Goal: Transaction & Acquisition: Purchase product/service

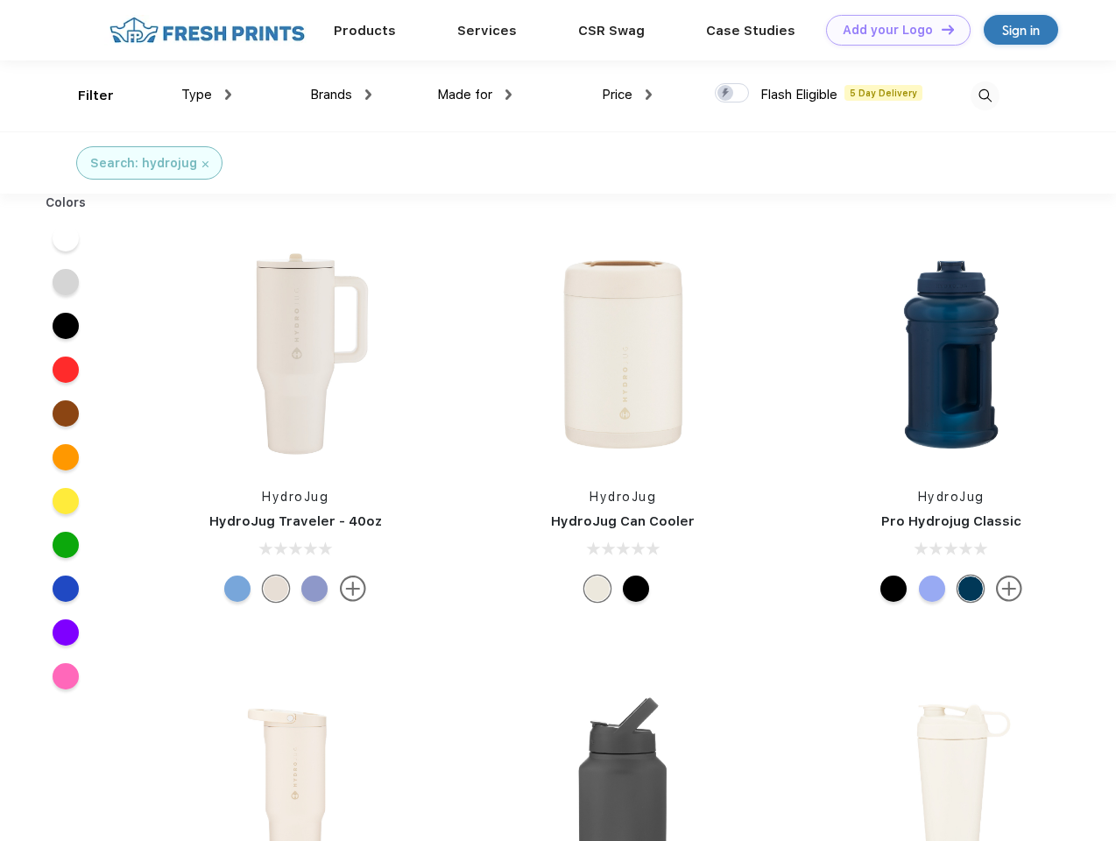
scroll to position [1, 0]
click at [892, 30] on link "Add your Logo Design Tool" at bounding box center [898, 30] width 145 height 31
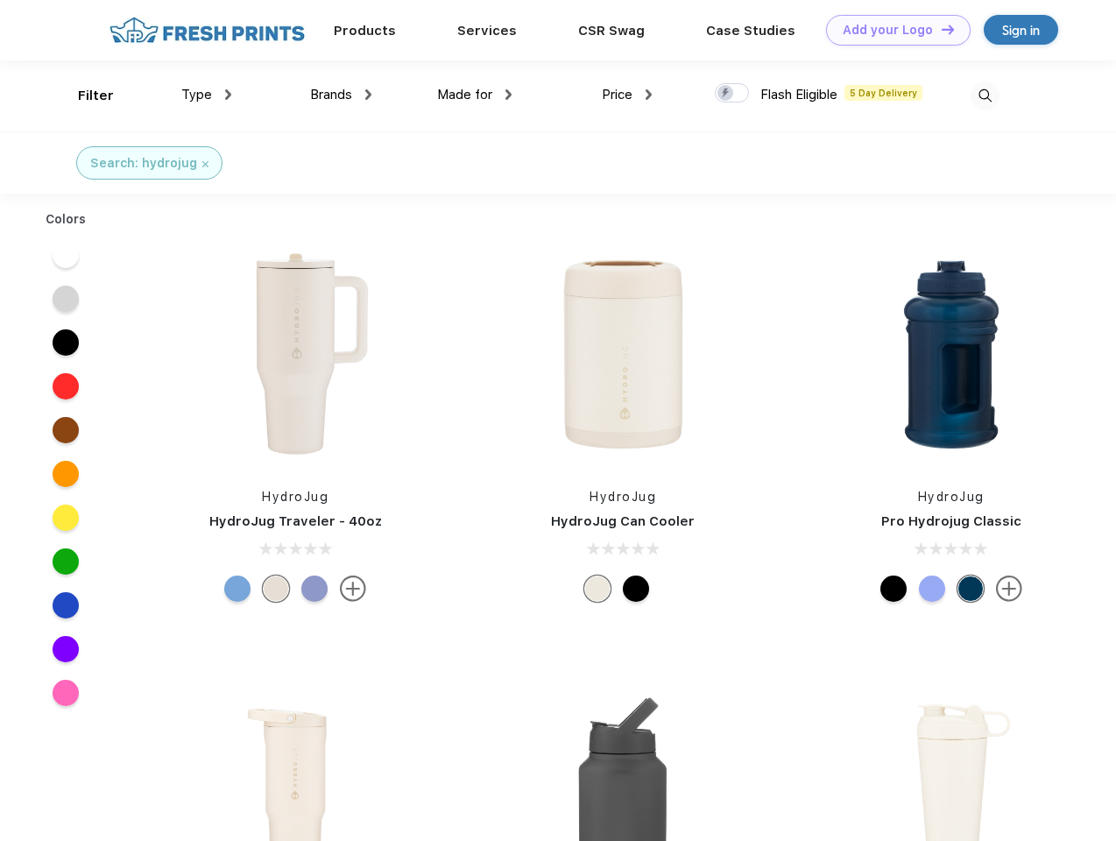
click at [0, 0] on div "Design Tool" at bounding box center [0, 0] width 0 height 0
click at [940, 29] on link "Add your Logo Design Tool" at bounding box center [898, 30] width 145 height 31
click at [84, 96] on div "Filter" at bounding box center [96, 96] width 36 height 20
click at [207, 95] on span "Type" at bounding box center [196, 95] width 31 height 16
click at [341, 95] on span "Brands" at bounding box center [331, 95] width 42 height 16
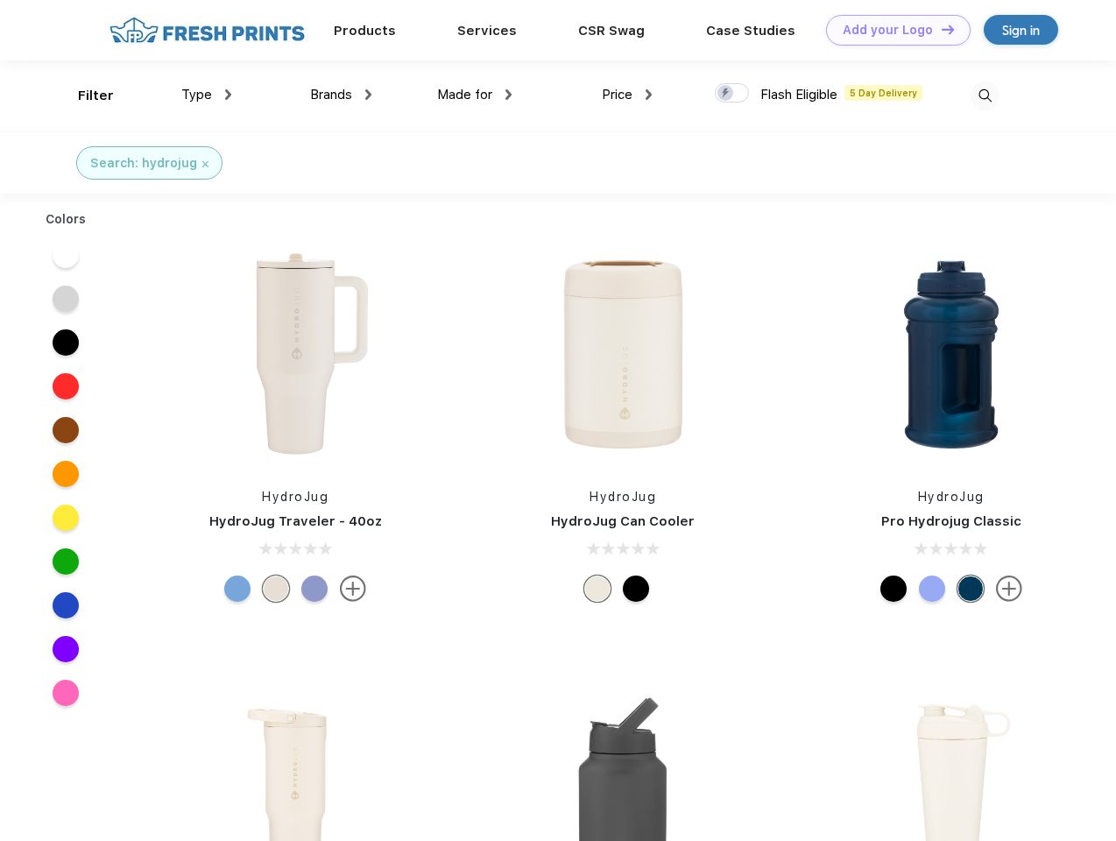
click at [475, 95] on span "Made for" at bounding box center [464, 95] width 55 height 16
click at [627, 95] on span "Price" at bounding box center [617, 95] width 31 height 16
click at [733, 94] on div at bounding box center [732, 92] width 34 height 19
click at [726, 94] on input "checkbox" at bounding box center [720, 87] width 11 height 11
click at [985, 96] on img at bounding box center [985, 95] width 29 height 29
